Goal: Information Seeking & Learning: Find specific page/section

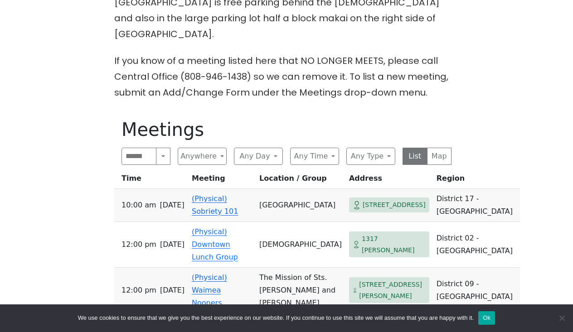
scroll to position [408, 0]
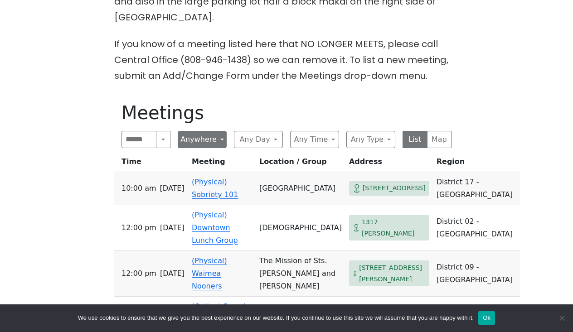
click at [216, 131] on button "Anywhere" at bounding box center [202, 139] width 49 height 17
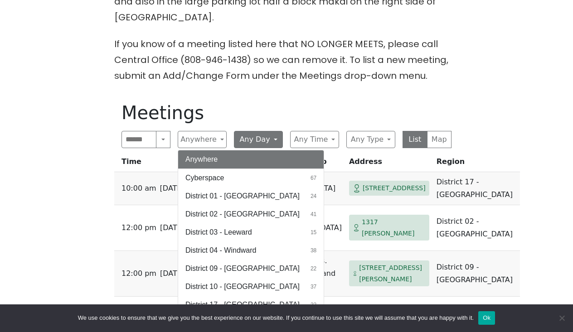
click at [272, 131] on button "Any Day" at bounding box center [258, 139] width 49 height 17
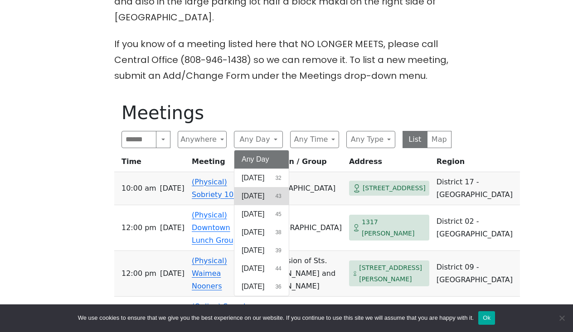
click at [264, 191] on span "[DATE]" at bounding box center [253, 196] width 23 height 11
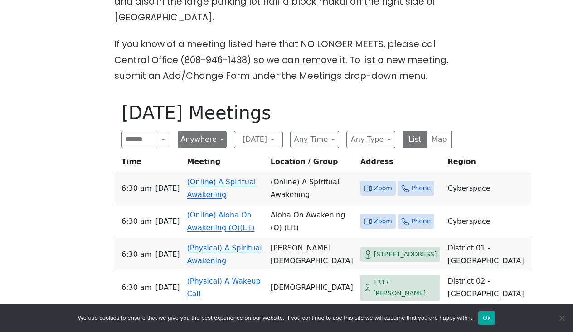
click at [224, 131] on button "Anywhere" at bounding box center [202, 139] width 49 height 17
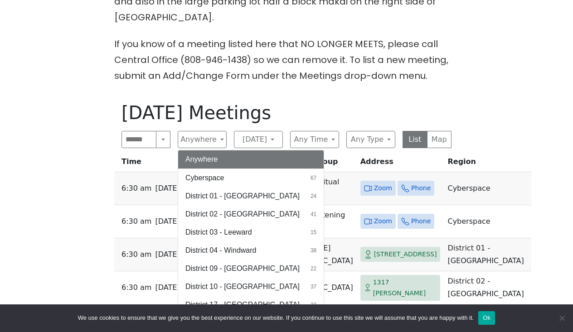
click at [258, 102] on h1 "[DATE] Meetings" at bounding box center [287, 113] width 330 height 22
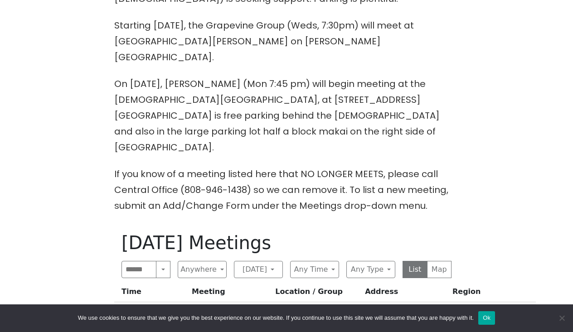
scroll to position [293, 0]
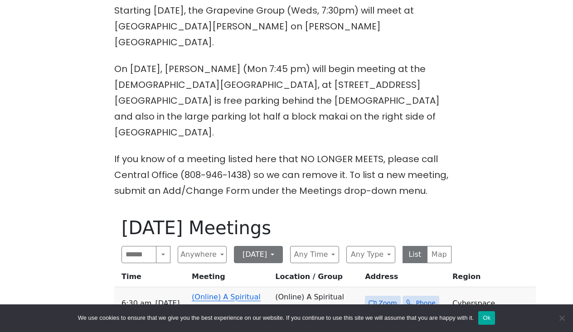
click at [270, 246] on button "[DATE]" at bounding box center [258, 254] width 49 height 17
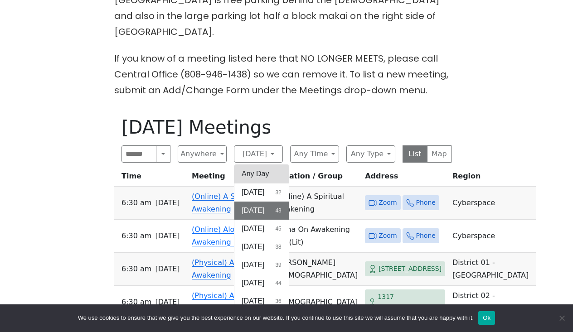
scroll to position [395, 0]
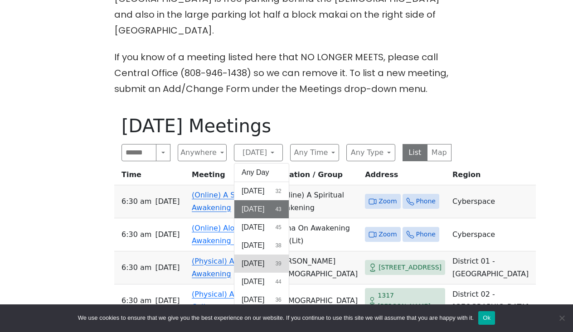
click at [264, 258] on span "[DATE]" at bounding box center [253, 263] width 23 height 11
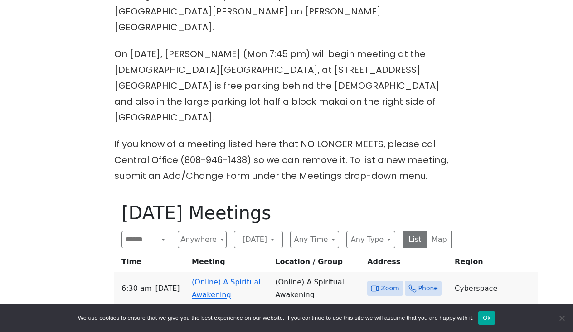
scroll to position [333, 0]
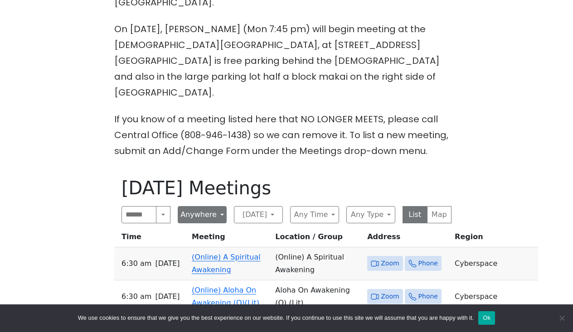
click at [224, 206] on button "Anywhere" at bounding box center [202, 214] width 49 height 17
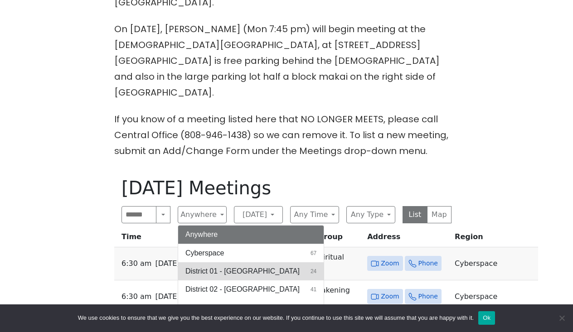
click at [227, 266] on span "District 01 - [GEOGRAPHIC_DATA]" at bounding box center [242, 271] width 114 height 11
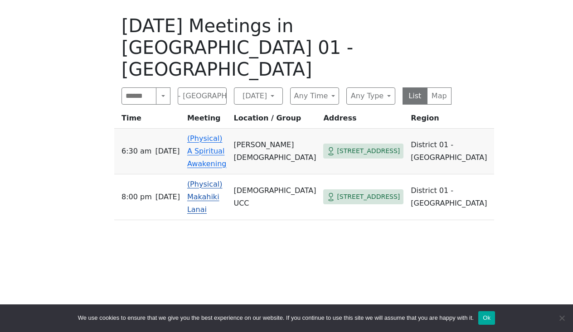
scroll to position [496, 0]
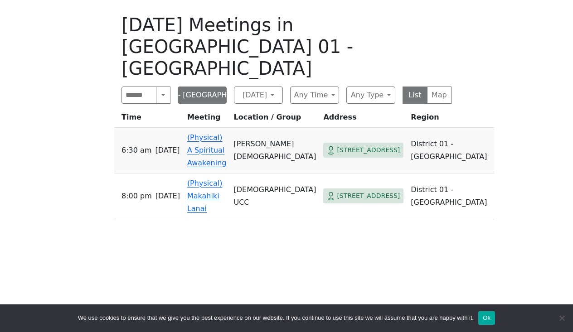
click at [219, 87] on button "District 01 - [GEOGRAPHIC_DATA]" at bounding box center [202, 95] width 49 height 17
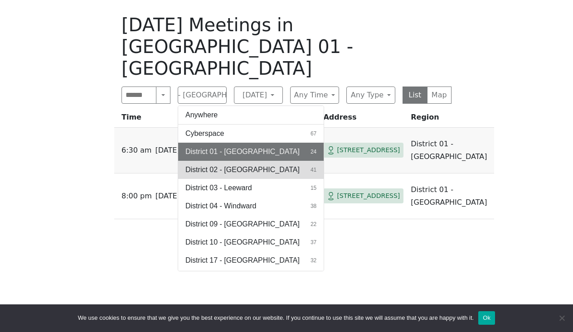
click at [225, 165] on span "District 02 - [GEOGRAPHIC_DATA]" at bounding box center [242, 170] width 114 height 11
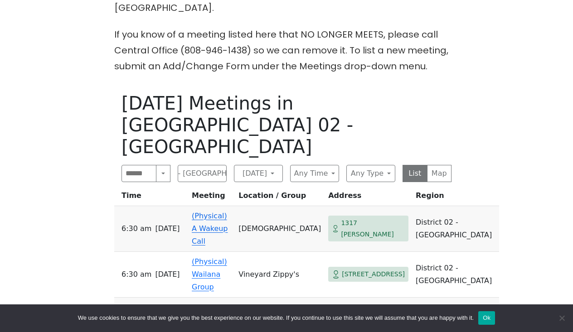
scroll to position [416, 0]
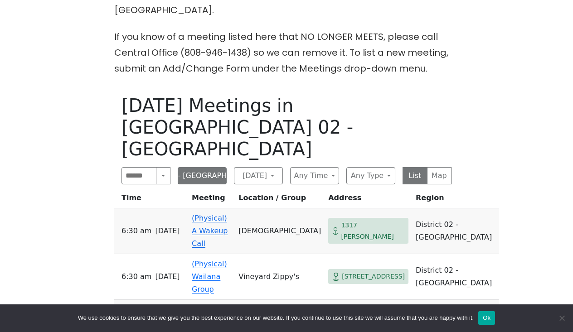
click at [223, 167] on button "District 02 - [GEOGRAPHIC_DATA]" at bounding box center [202, 175] width 49 height 17
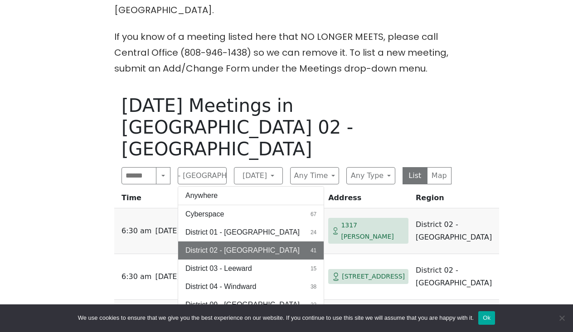
click at [235, 318] on span "District 10 - [GEOGRAPHIC_DATA]" at bounding box center [242, 323] width 114 height 11
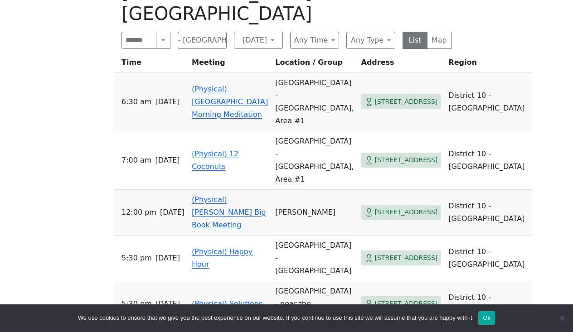
scroll to position [557, 0]
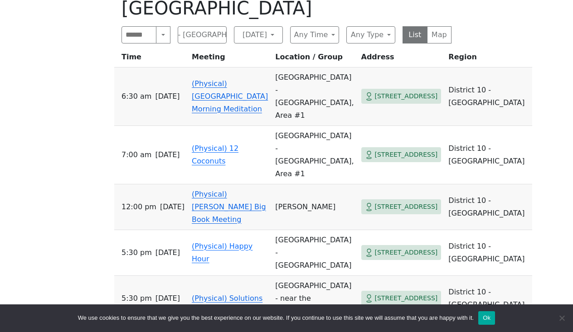
click at [238, 294] on link "(Physical) Solutions" at bounding box center [227, 298] width 71 height 9
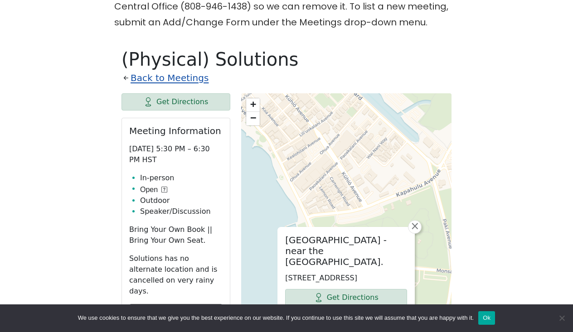
scroll to position [462, 0]
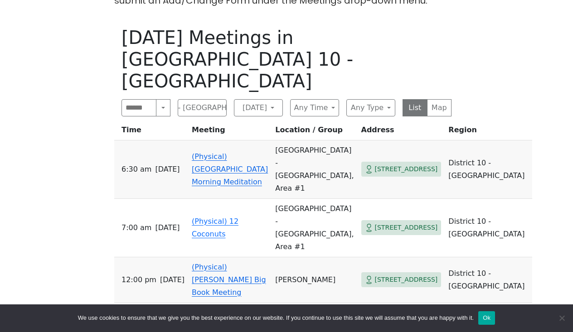
scroll to position [485, 0]
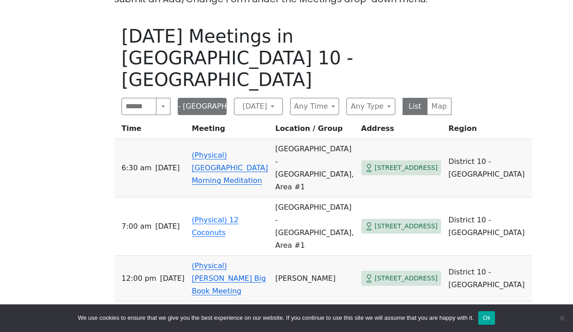
click at [216, 98] on button "District 10 - [GEOGRAPHIC_DATA]" at bounding box center [202, 106] width 49 height 17
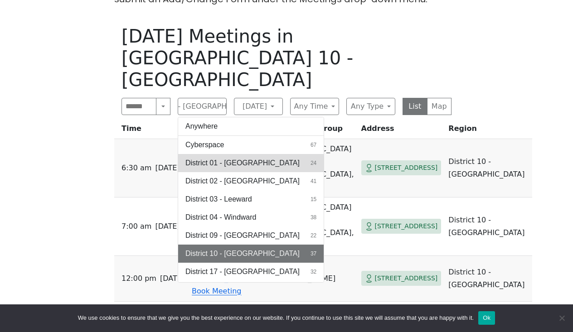
click at [227, 154] on button "District 01 - Diamond Head 24" at bounding box center [251, 163] width 146 height 18
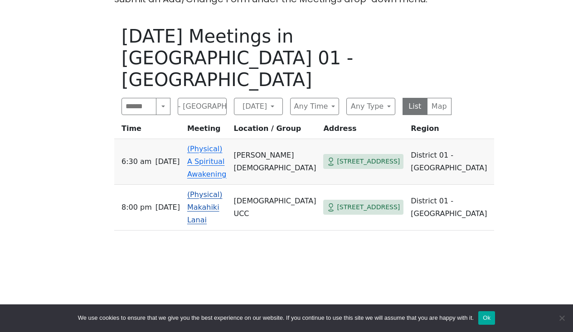
click at [228, 185] on td "(Physical) Makahiki Lanai" at bounding box center [207, 208] width 47 height 46
